Goal: Entertainment & Leisure: Consume media (video, audio)

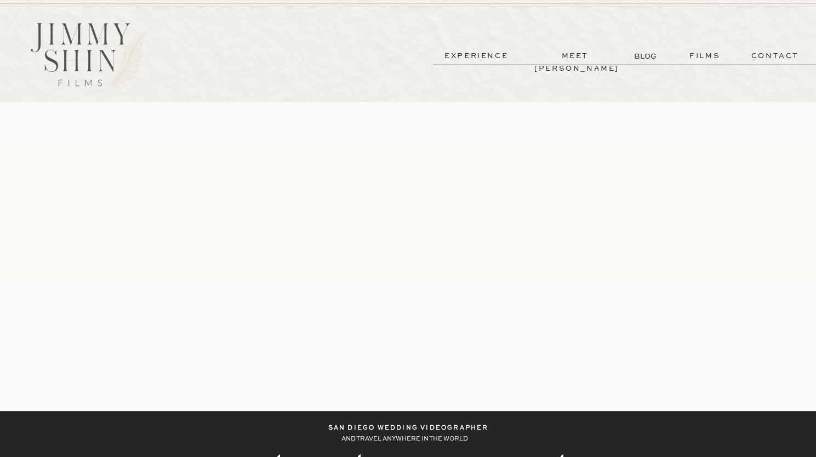
click at [702, 52] on p "films" at bounding box center [705, 56] width 54 height 13
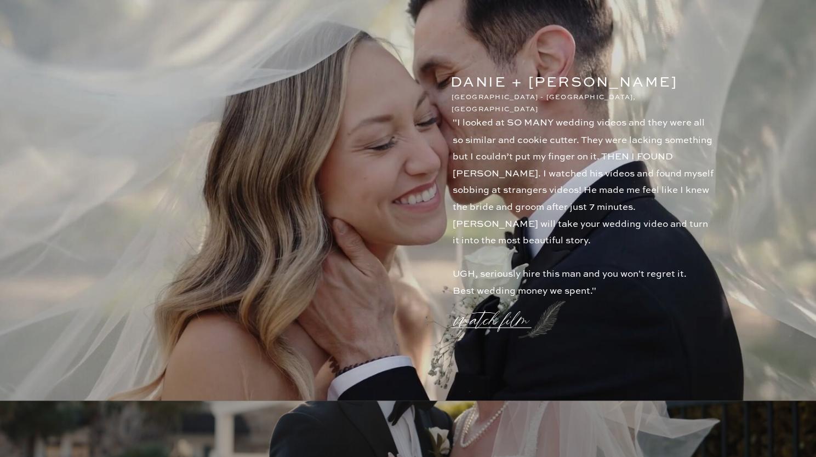
scroll to position [1112, 0]
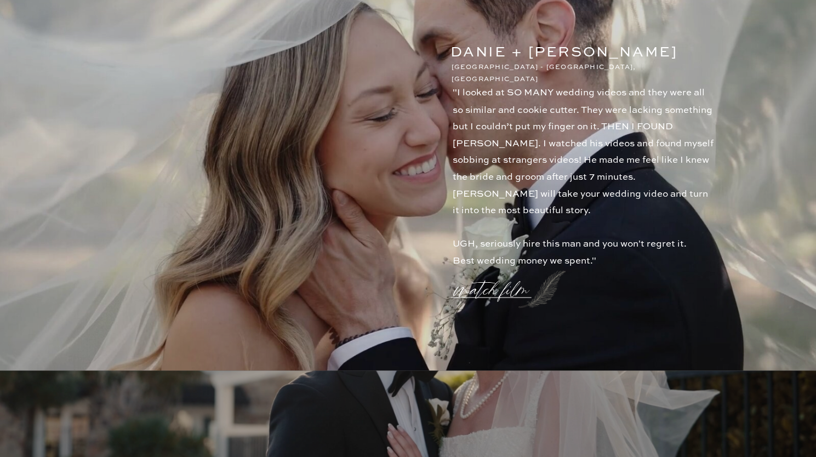
click at [480, 284] on p "watch film" at bounding box center [494, 283] width 79 height 42
click at [671, 86] on icon at bounding box center [670, 89] width 32 height 32
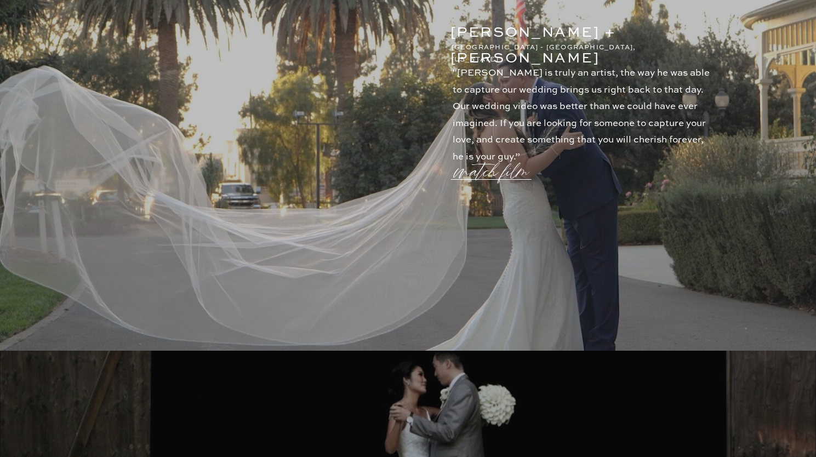
scroll to position [2053, 0]
